Goal: Task Accomplishment & Management: Use online tool/utility

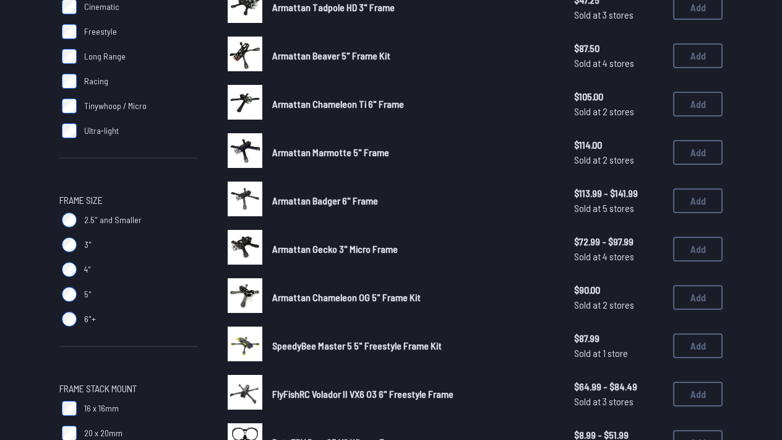
scroll to position [227, 0]
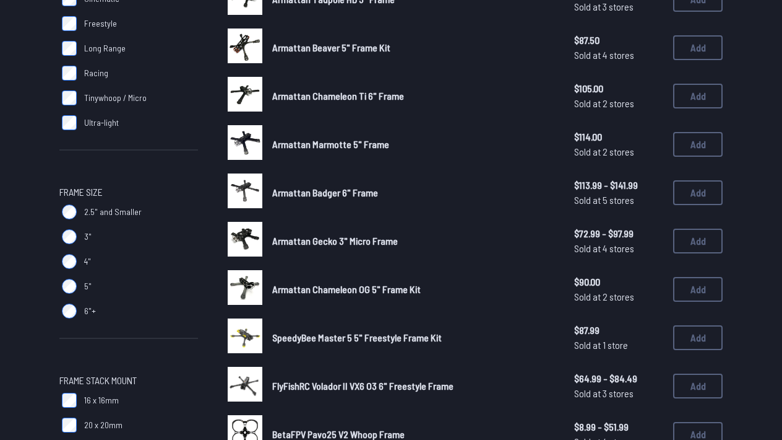
click at [236, 318] on img at bounding box center [245, 335] width 35 height 35
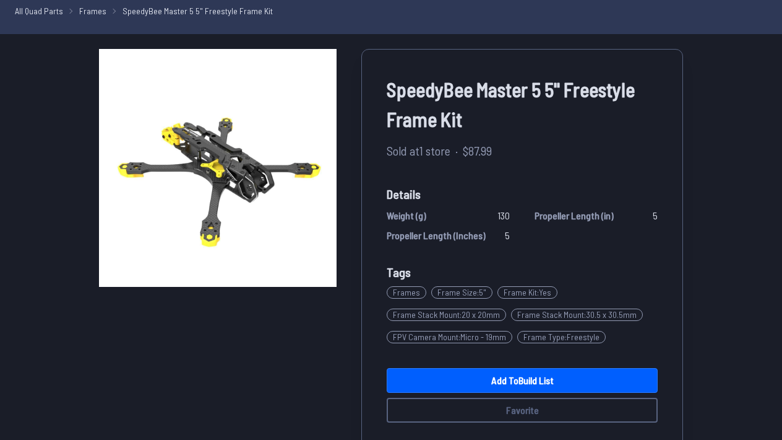
scroll to position [51, 0]
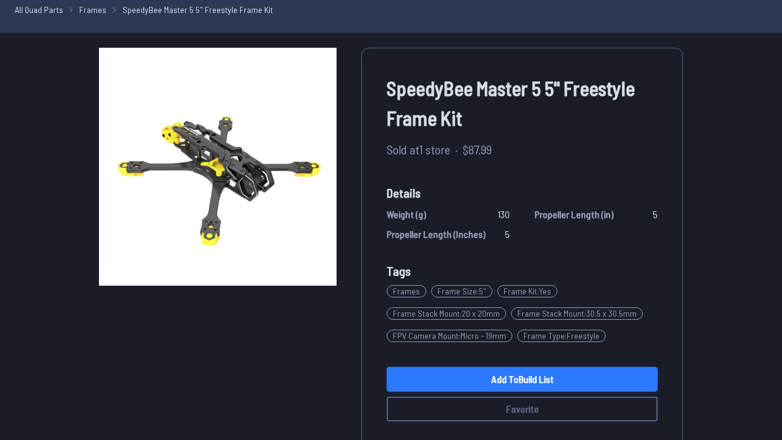
click at [430, 371] on link "Add to Build List" at bounding box center [522, 378] width 271 height 25
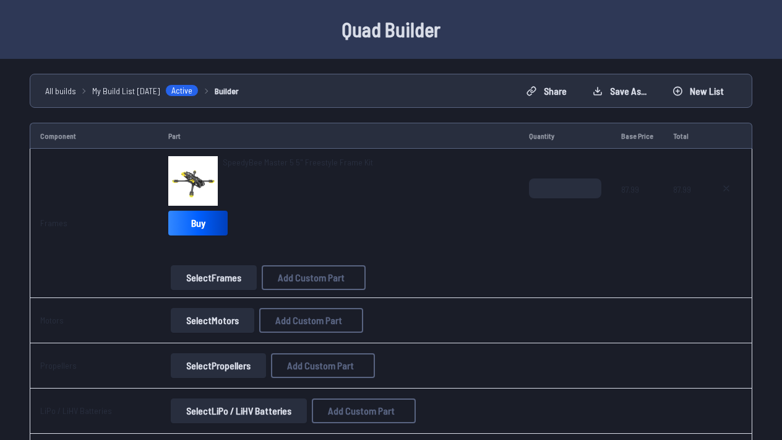
scroll to position [43, 0]
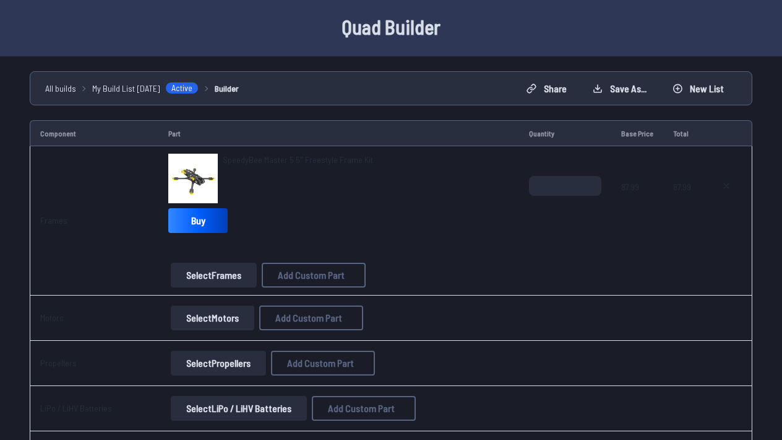
click at [228, 313] on button "Select Motors" at bounding box center [213, 317] width 84 height 25
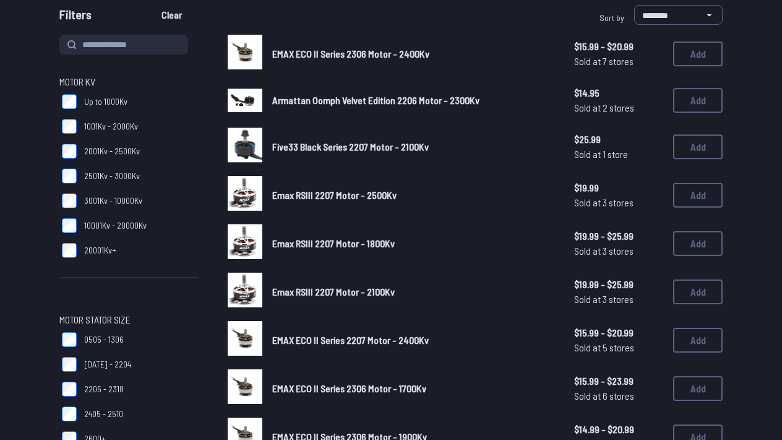
scroll to position [129, 0]
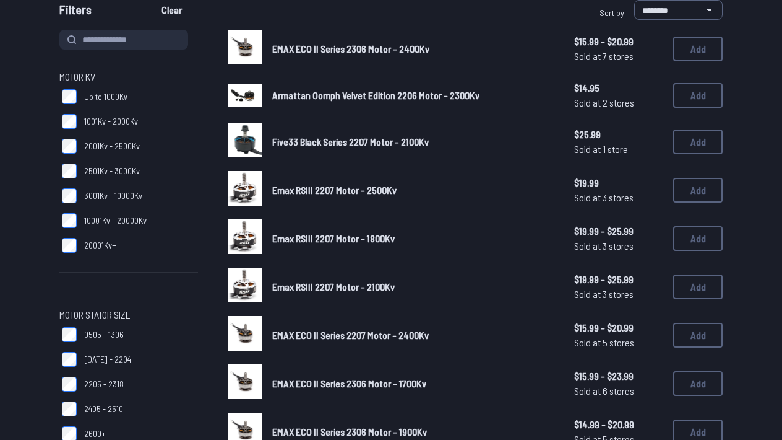
click at [245, 235] on img at bounding box center [245, 236] width 35 height 35
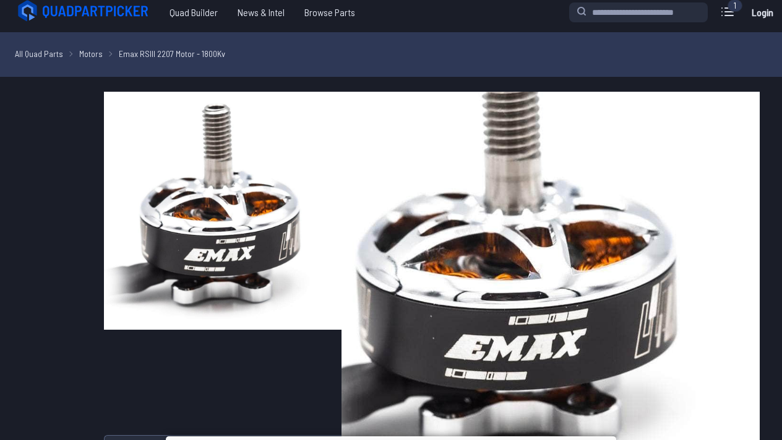
scroll to position [7, 0]
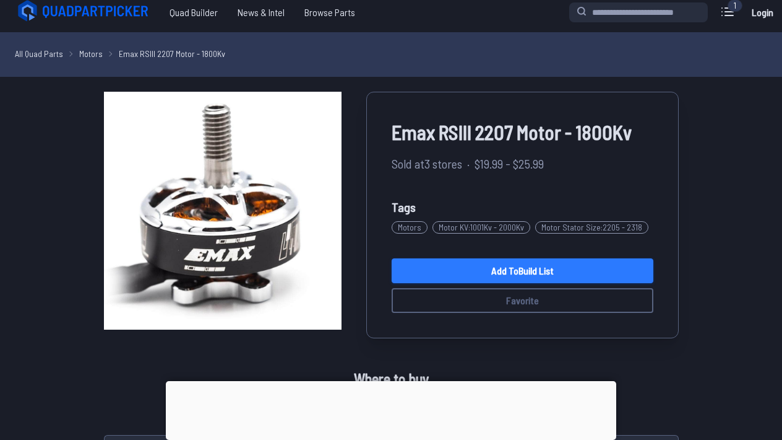
click at [404, 274] on link "Add to Build List" at bounding box center [523, 270] width 262 height 25
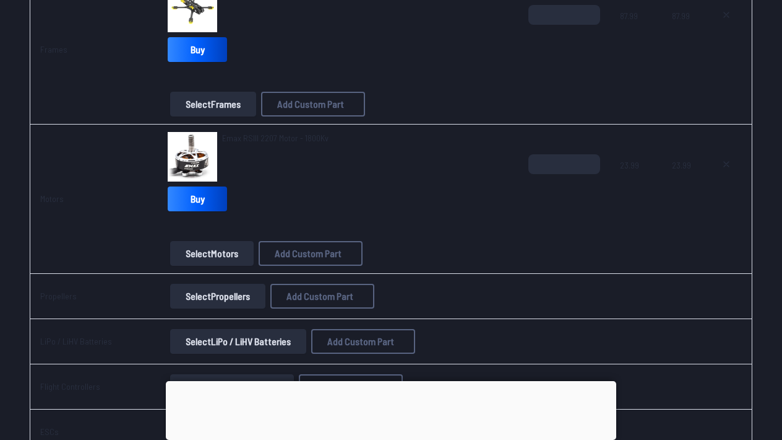
scroll to position [214, 0]
click at [588, 162] on input "*" at bounding box center [565, 164] width 72 height 20
type input "*"
click at [588, 162] on input "*" at bounding box center [565, 164] width 72 height 20
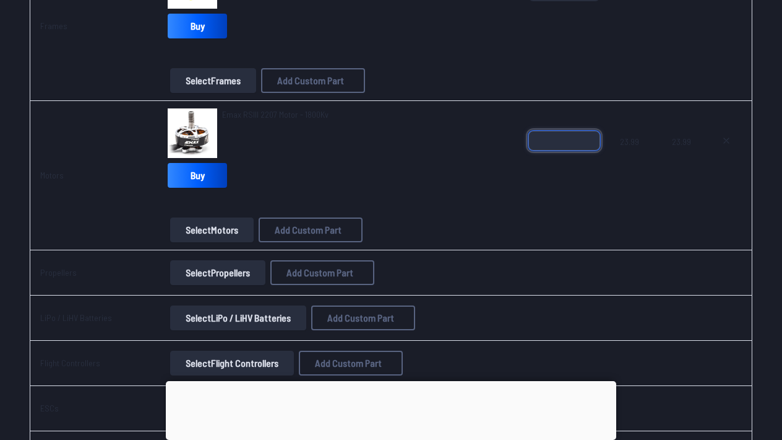
scroll to position [245, 0]
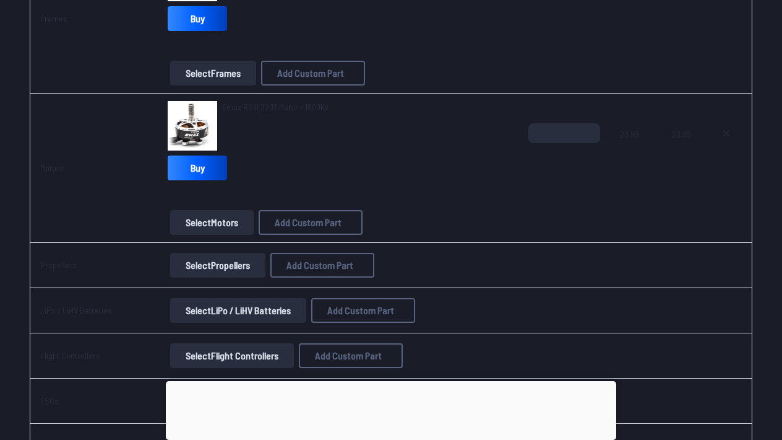
click at [262, 271] on button "Select Propellers" at bounding box center [217, 265] width 95 height 25
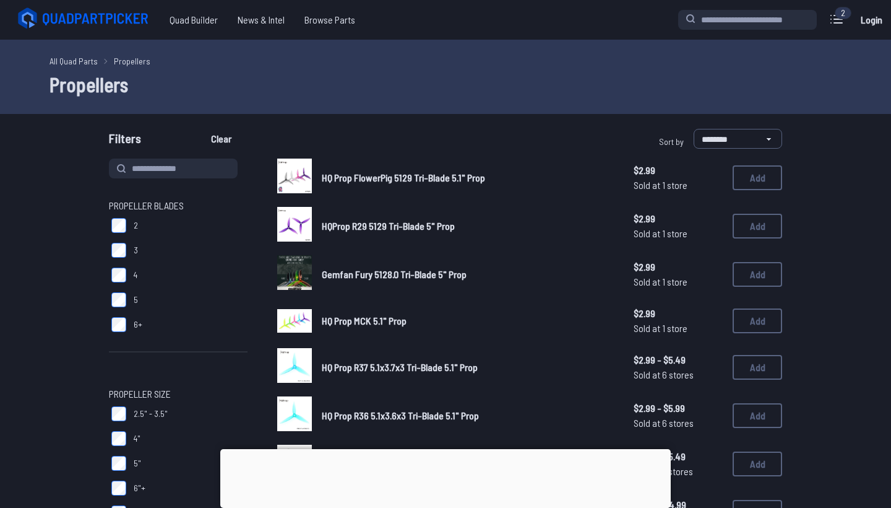
click at [294, 283] on img at bounding box center [294, 272] width 35 height 35
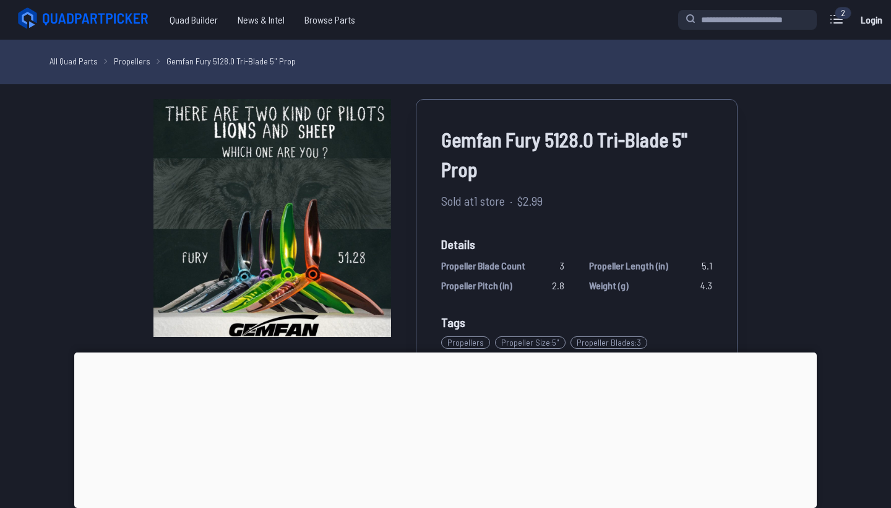
click at [446, 352] on div at bounding box center [445, 352] width 743 height 0
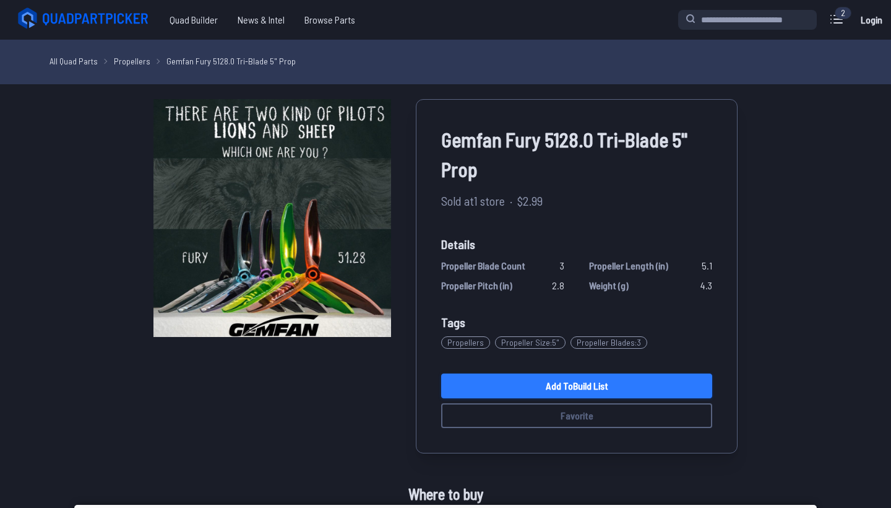
click at [516, 388] on link "Add to Build List" at bounding box center [576, 385] width 271 height 25
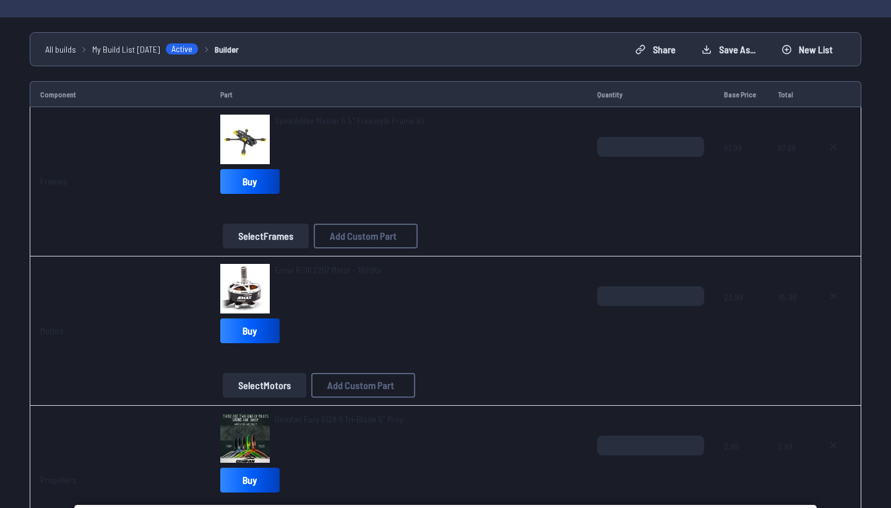
scroll to position [83, 0]
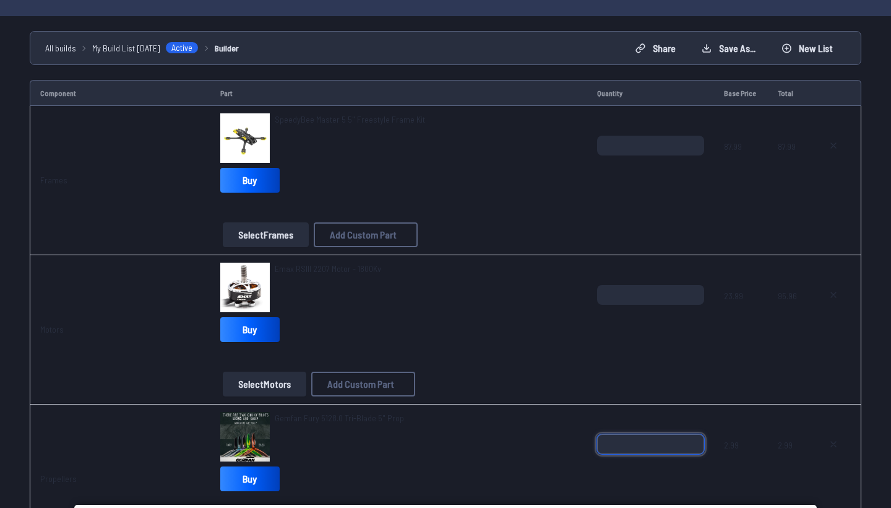
click at [694, 442] on input "*" at bounding box center [650, 444] width 107 height 20
type input "*"
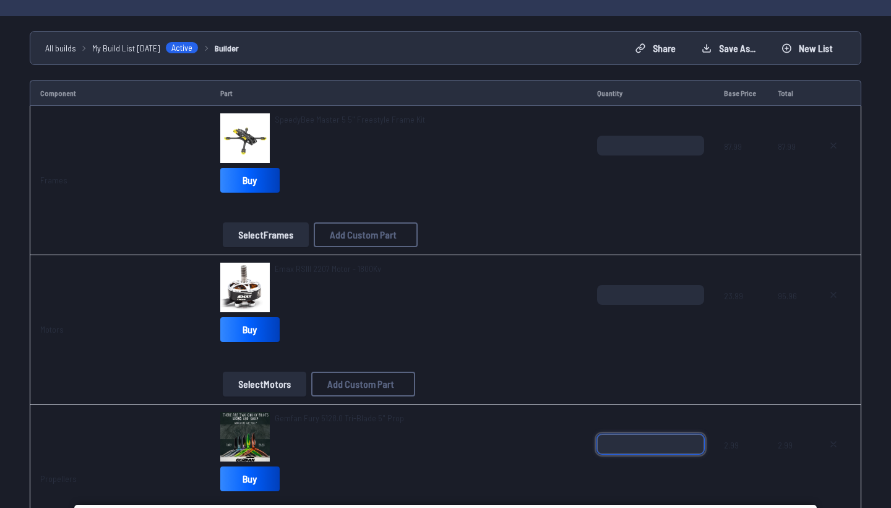
click at [693, 446] on input "*" at bounding box center [650, 444] width 107 height 20
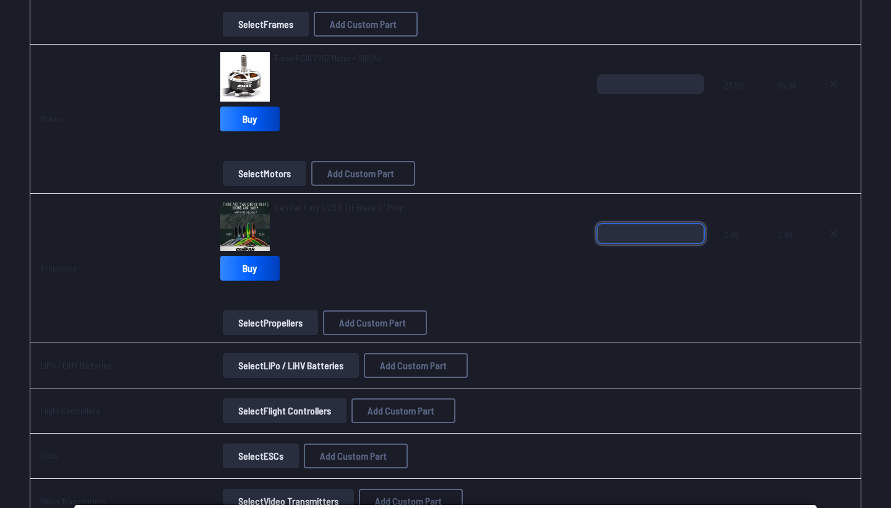
scroll to position [294, 0]
click at [305, 368] on button "Select LiPo / LiHV Batteries" at bounding box center [291, 364] width 136 height 25
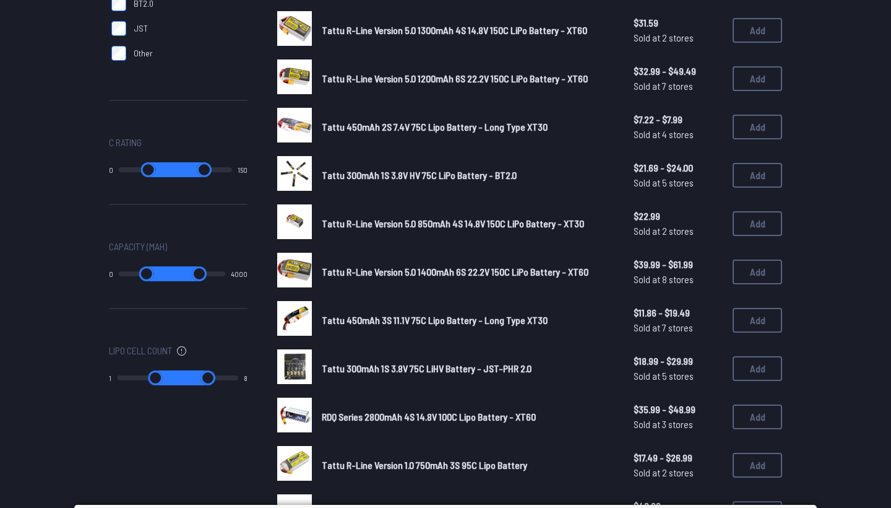
scroll to position [533, 0]
click at [293, 398] on img at bounding box center [294, 415] width 35 height 35
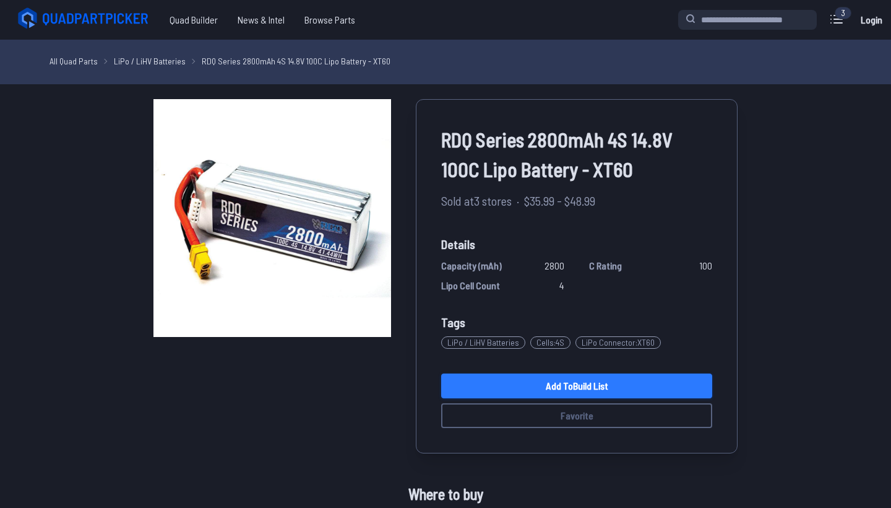
click at [475, 376] on link "Add to Build List" at bounding box center [576, 385] width 271 height 25
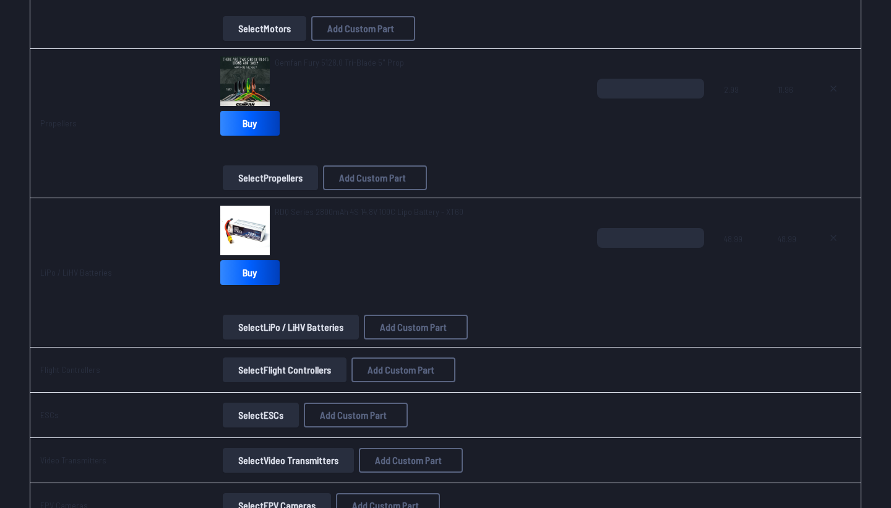
scroll to position [442, 0]
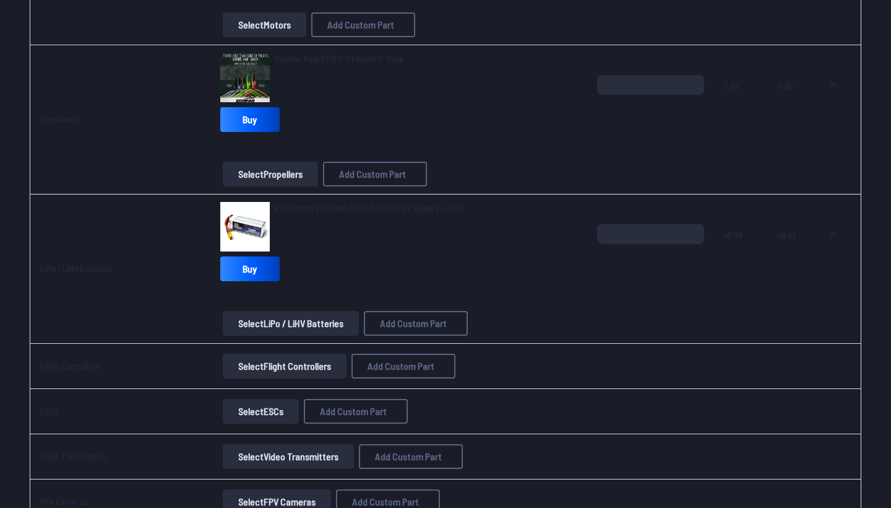
click at [305, 368] on button "Select Flight Controllers" at bounding box center [285, 365] width 124 height 25
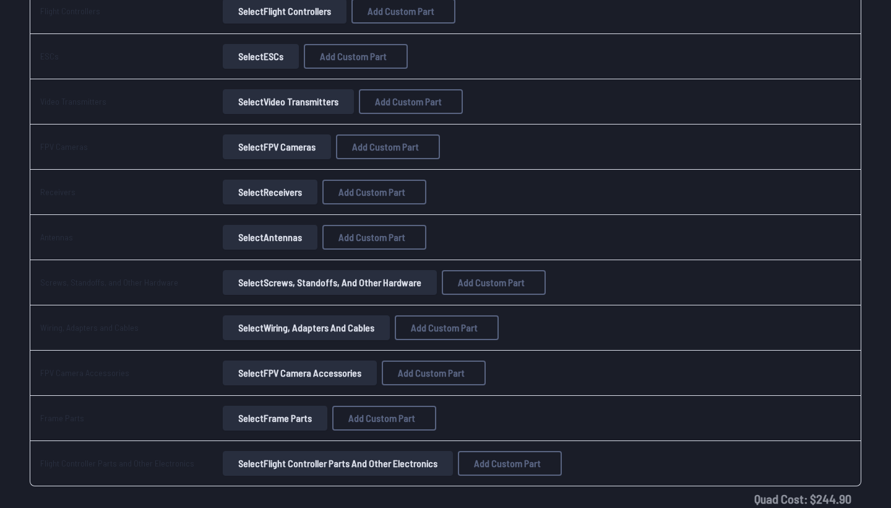
scroll to position [796, 0]
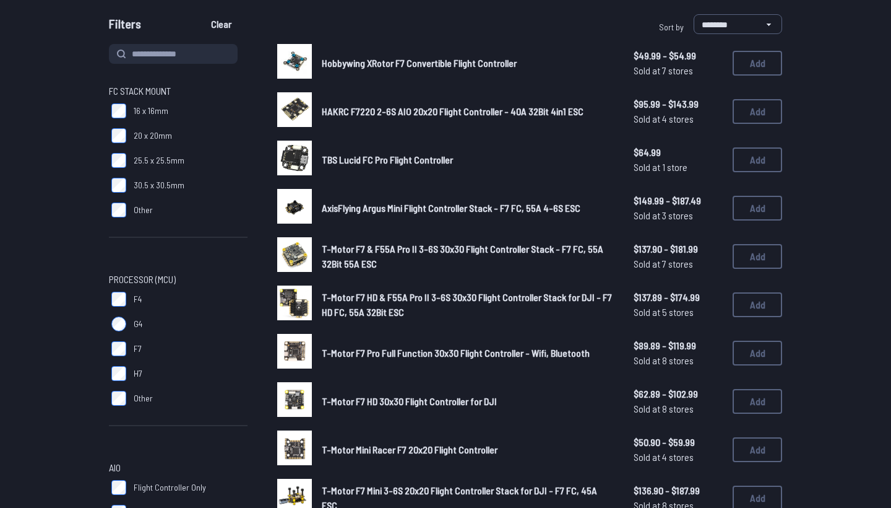
scroll to position [115, 0]
click at [296, 382] on img at bounding box center [294, 399] width 35 height 35
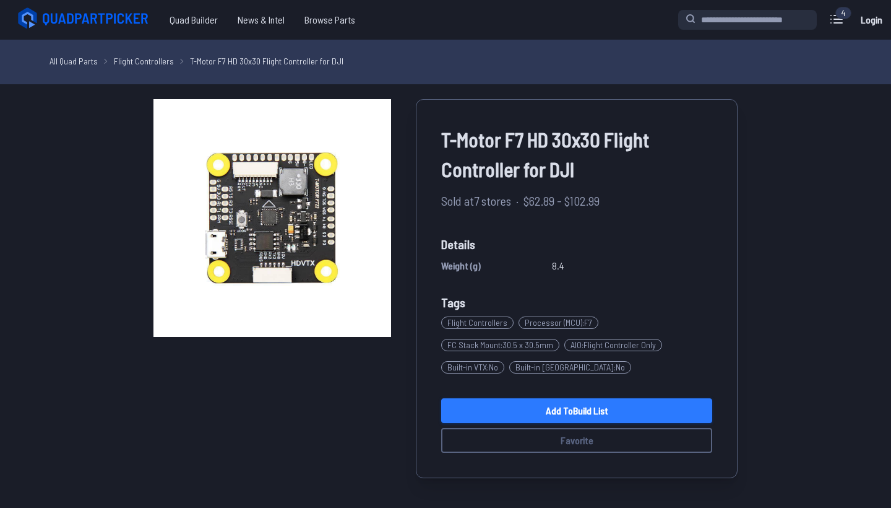
click at [572, 412] on link "Add to Build List" at bounding box center [576, 410] width 271 height 25
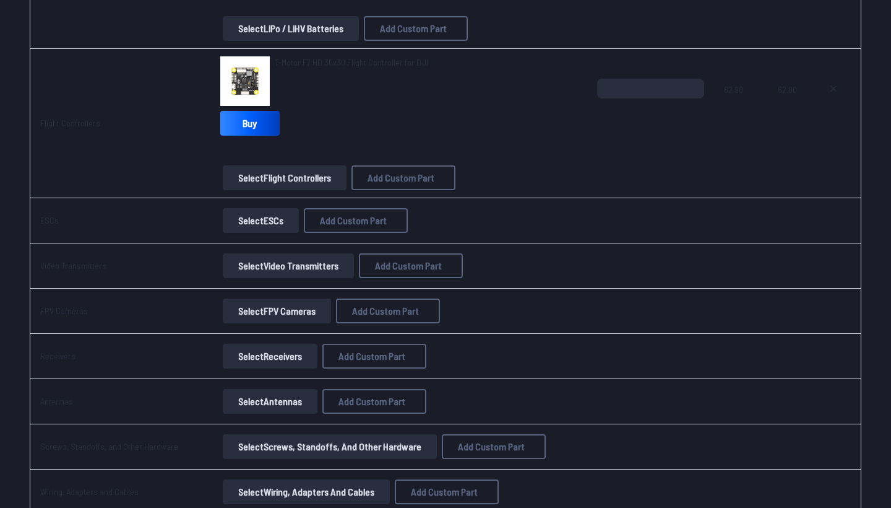
scroll to position [735, 0]
click at [225, 217] on button "Select ESCs" at bounding box center [261, 221] width 76 height 25
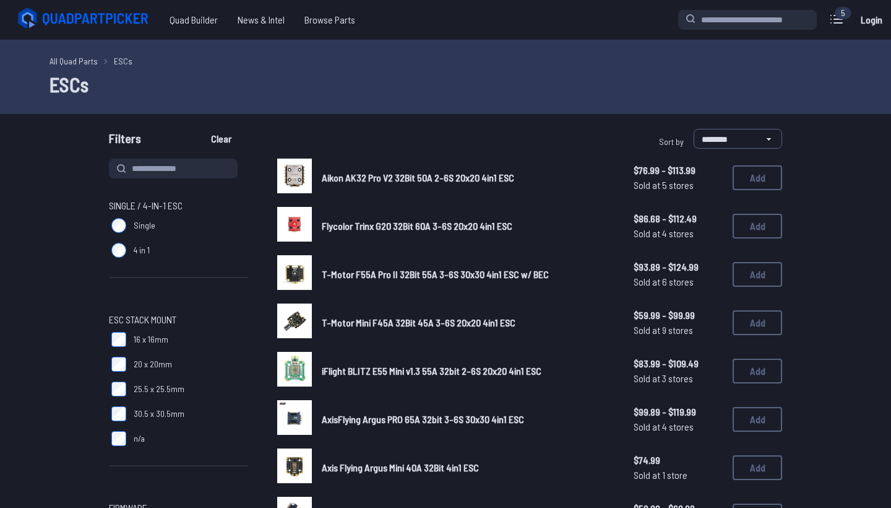
click at [297, 453] on img at bounding box center [294, 465] width 35 height 35
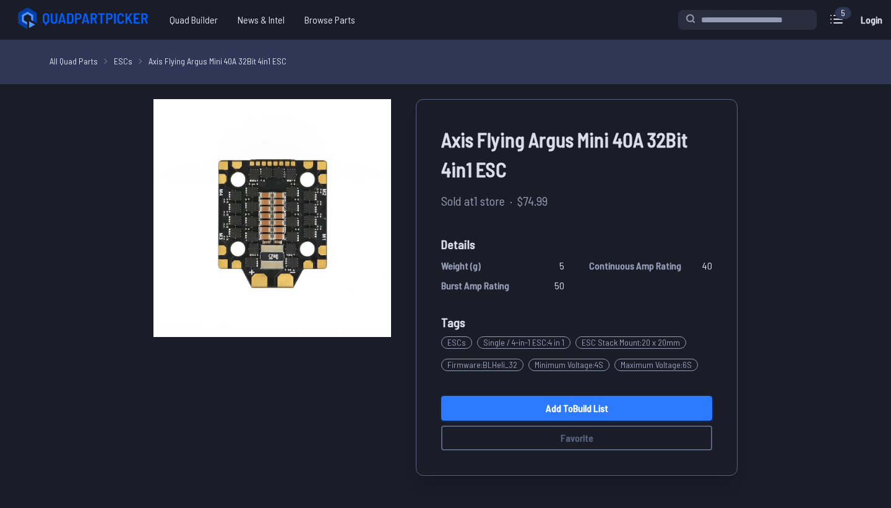
click at [459, 403] on link "Add to Build List" at bounding box center [576, 408] width 271 height 25
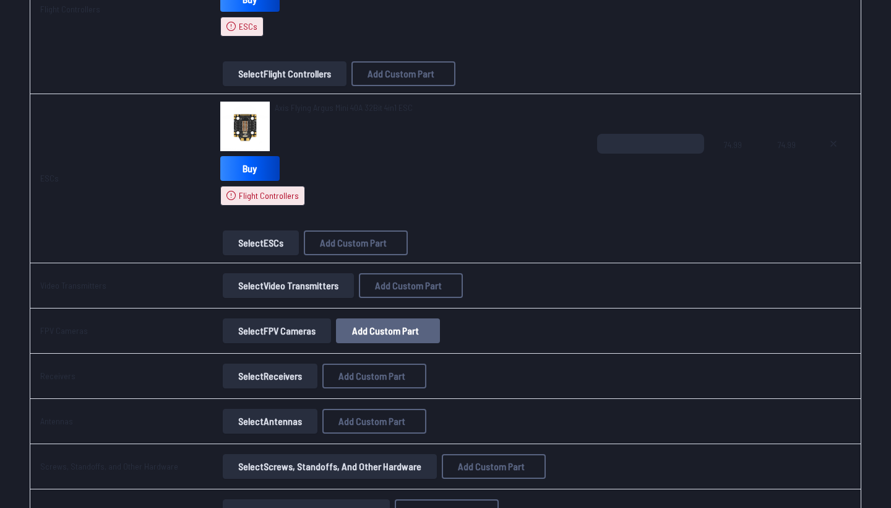
scroll to position [927, 0]
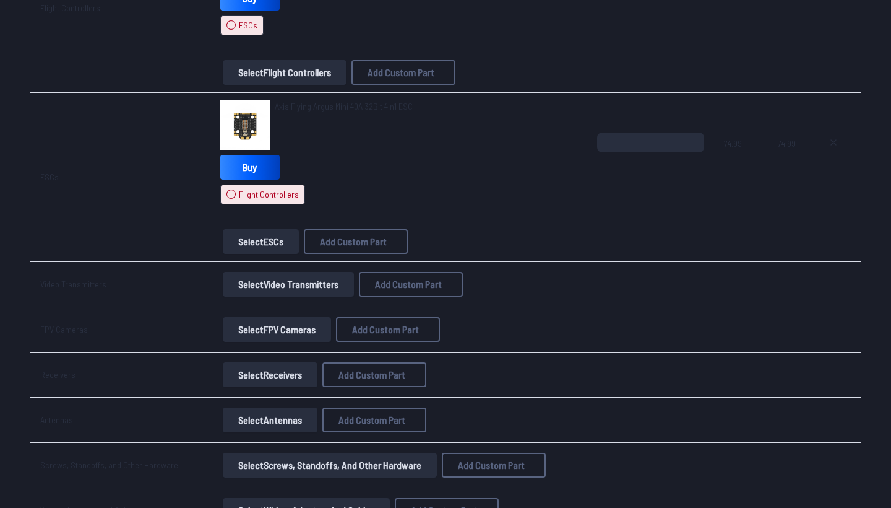
click at [332, 288] on button "Select Video Transmitters" at bounding box center [288, 284] width 131 height 25
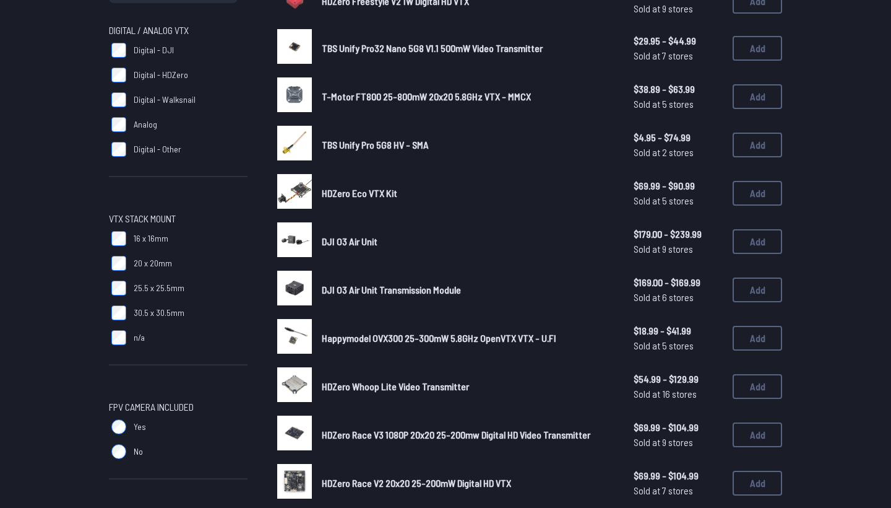
scroll to position [173, 0]
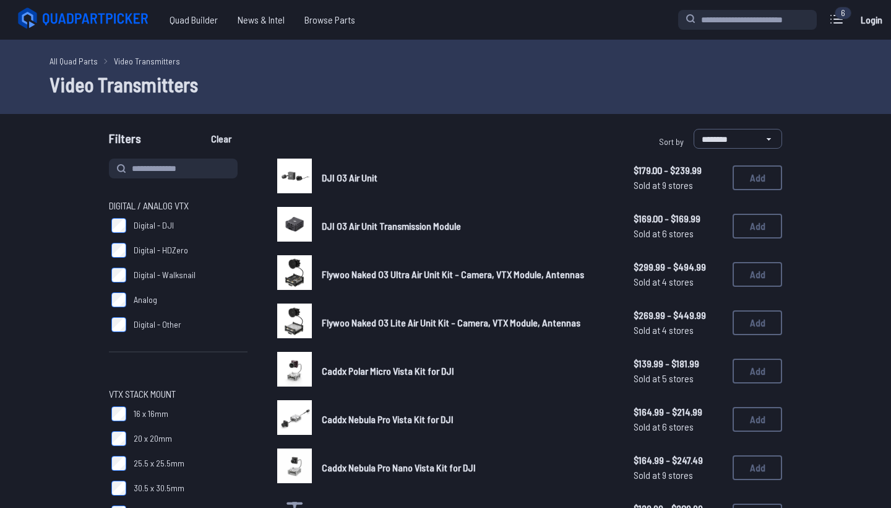
click at [282, 184] on img at bounding box center [294, 175] width 35 height 35
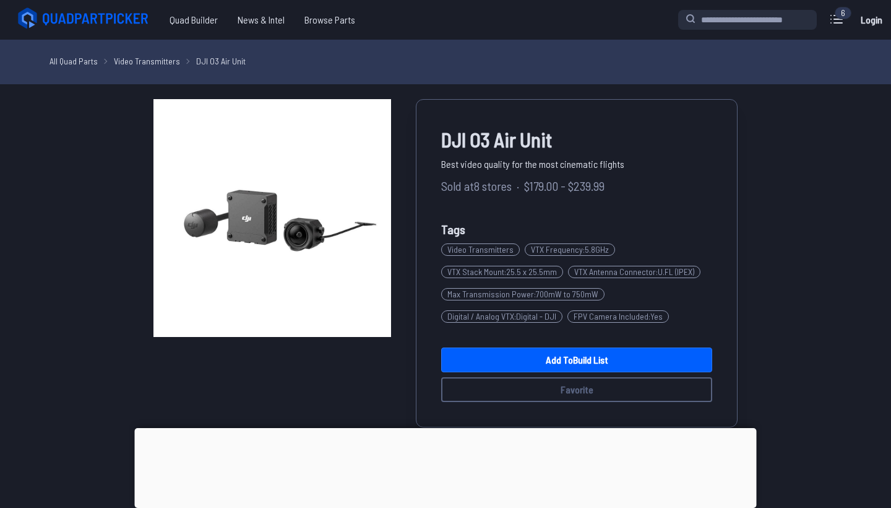
click at [452, 428] on div at bounding box center [446, 428] width 622 height 0
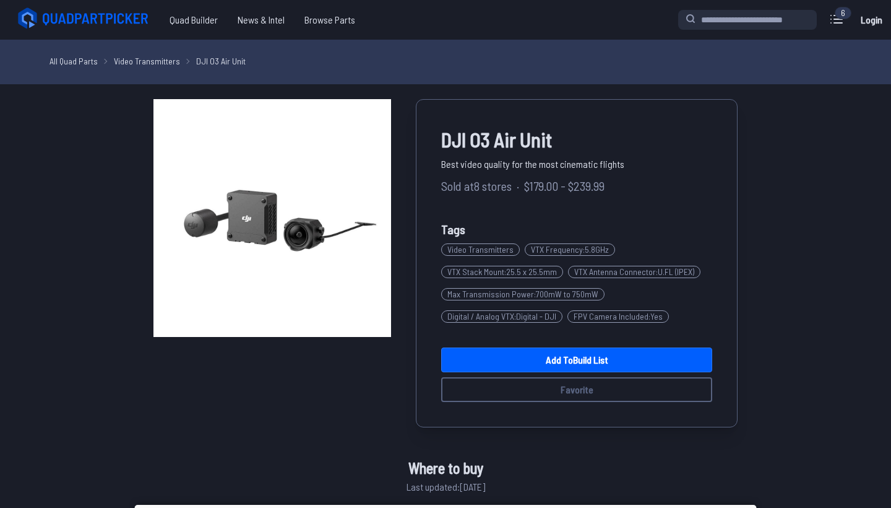
click at [440, 505] on div at bounding box center [446, 505] width 622 height 0
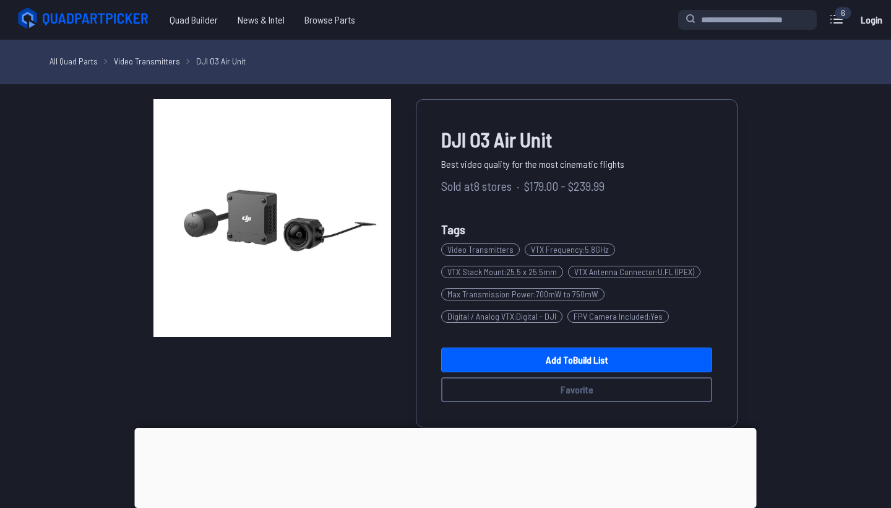
click at [443, 428] on div at bounding box center [446, 428] width 622 height 0
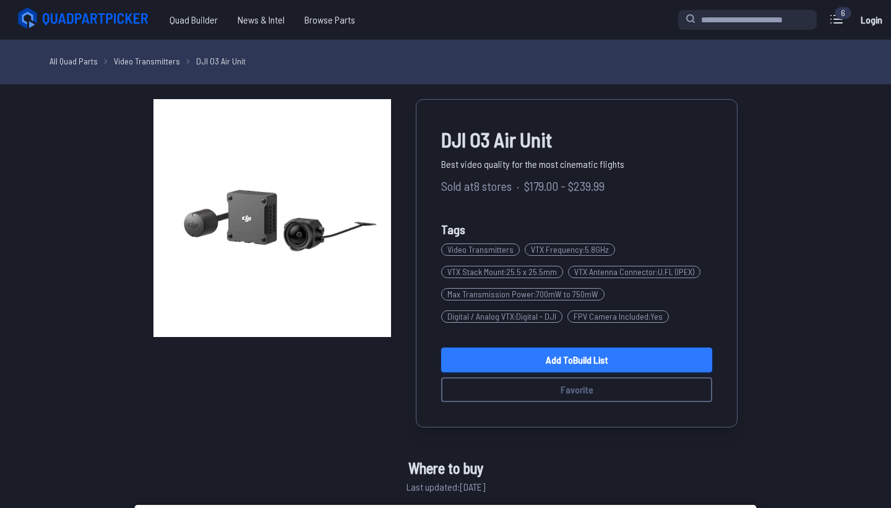
click at [498, 360] on link "Add to Build List" at bounding box center [576, 359] width 271 height 25
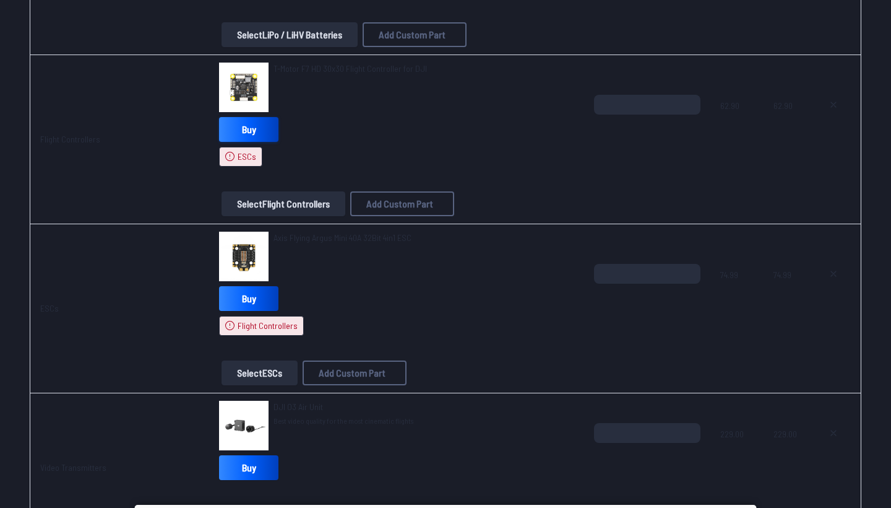
scroll to position [797, 0]
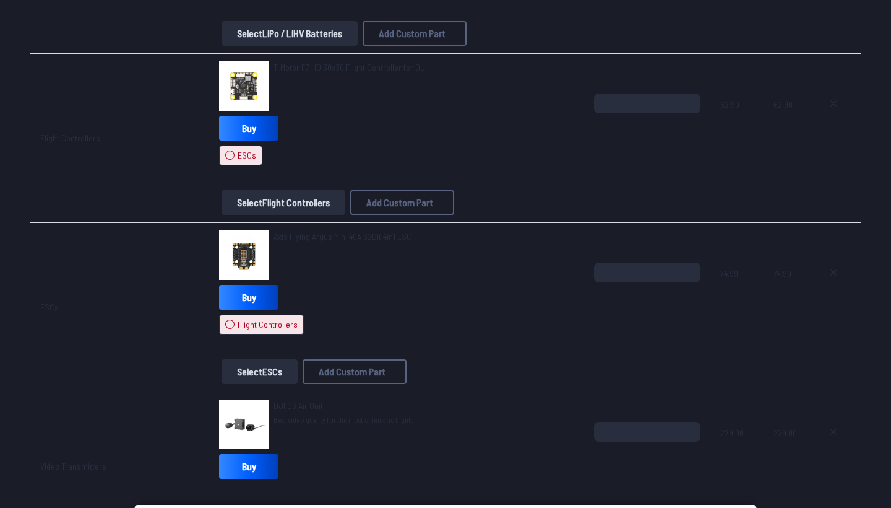
click at [272, 201] on button "Select Flight Controllers" at bounding box center [284, 202] width 124 height 25
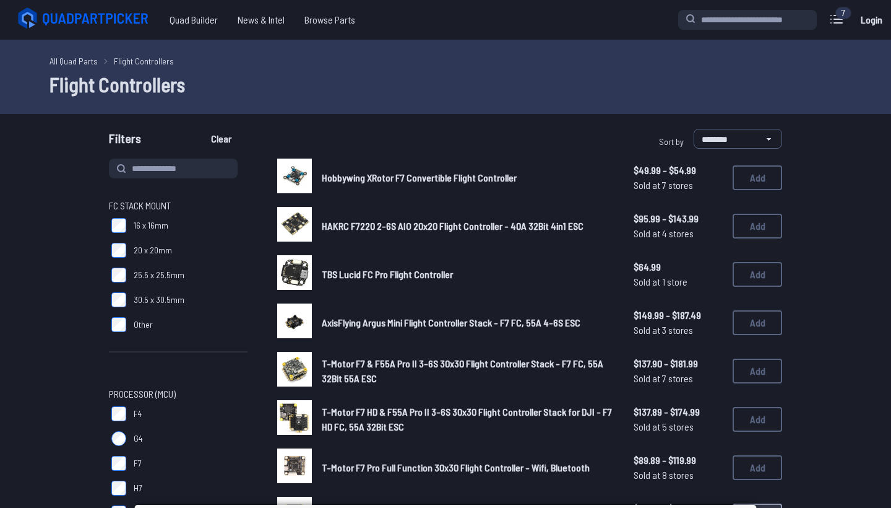
click at [296, 264] on img at bounding box center [294, 272] width 35 height 35
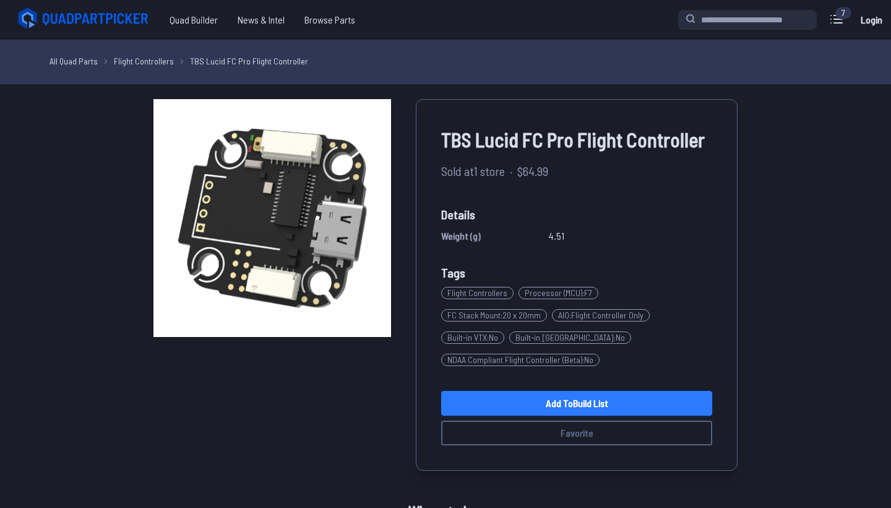
click at [462, 415] on link "Add to Build List" at bounding box center [576, 403] width 271 height 25
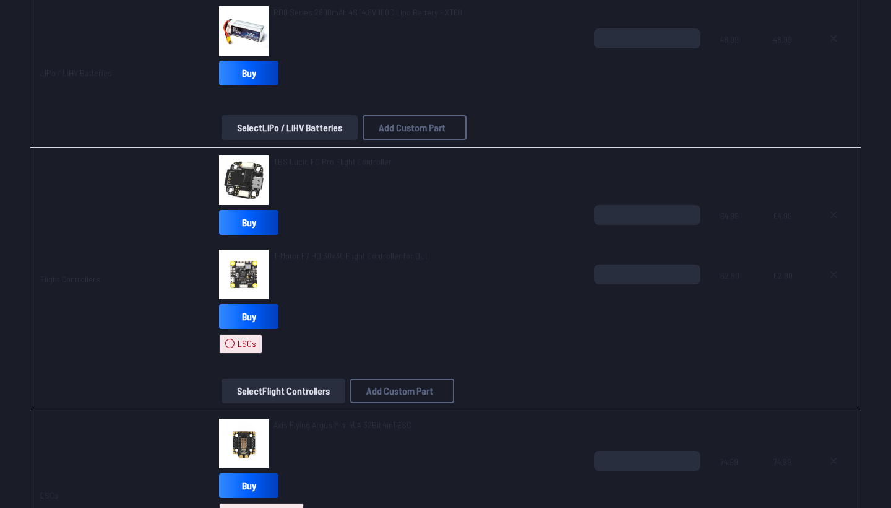
scroll to position [704, 0]
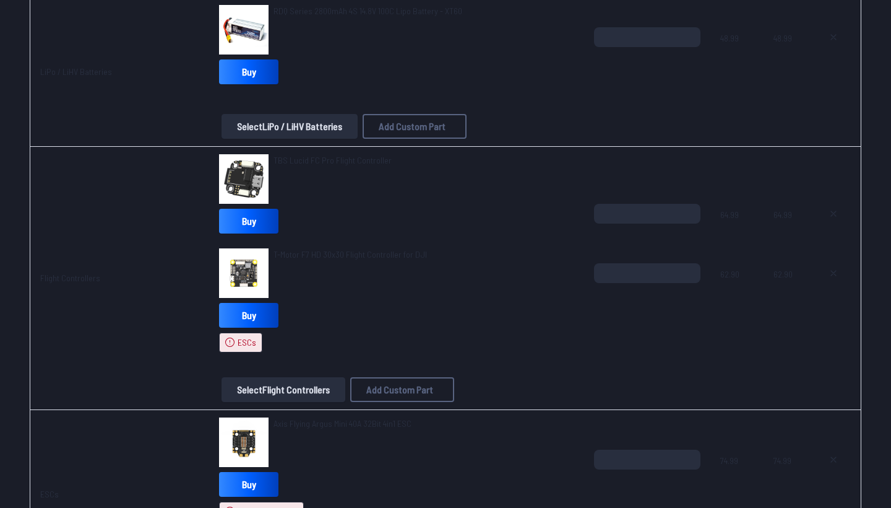
click at [839, 269] on icon at bounding box center [834, 273] width 10 height 10
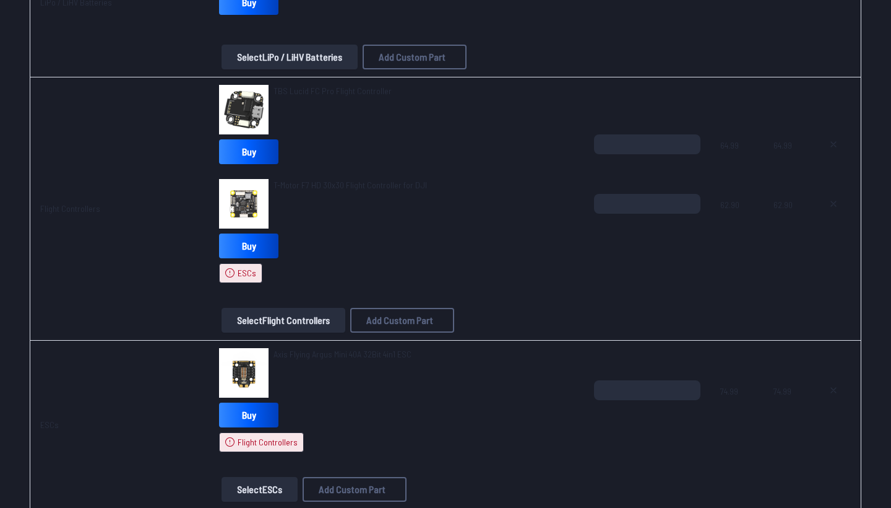
scroll to position [0, 0]
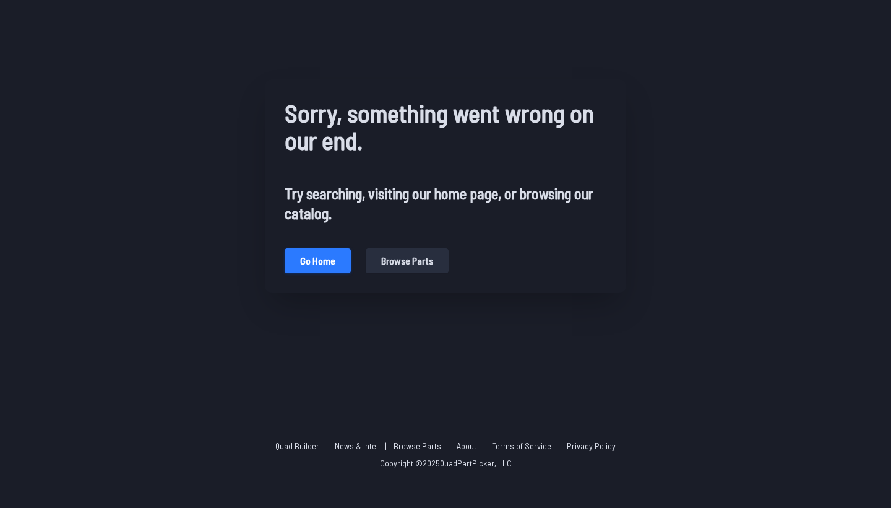
click at [327, 259] on button "Go home" at bounding box center [318, 260] width 66 height 25
